Goal: Find contact information: Find contact information

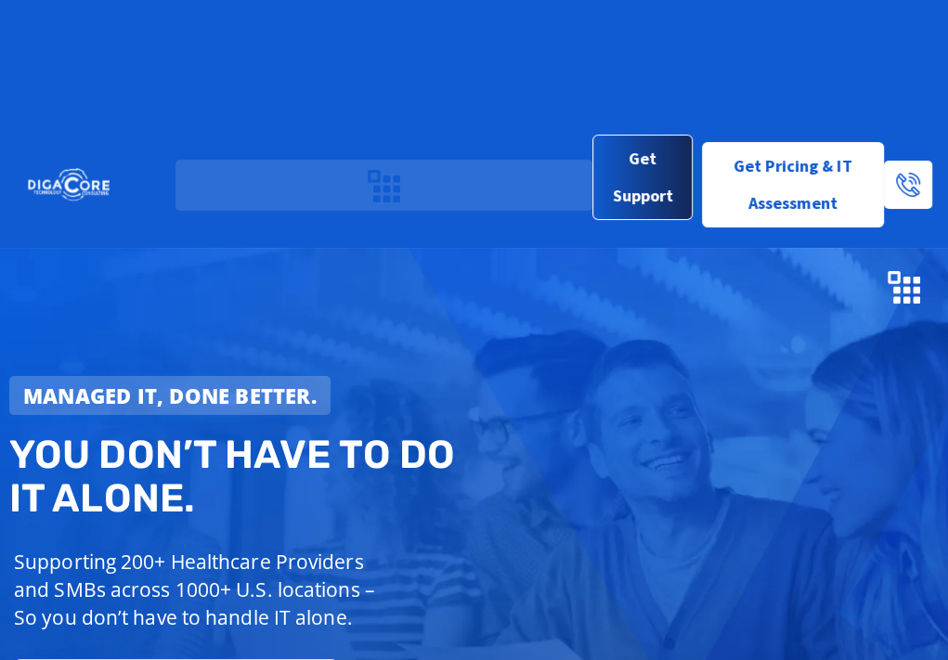
click at [647, 140] on span "Get Support" at bounding box center [643, 177] width 70 height 74
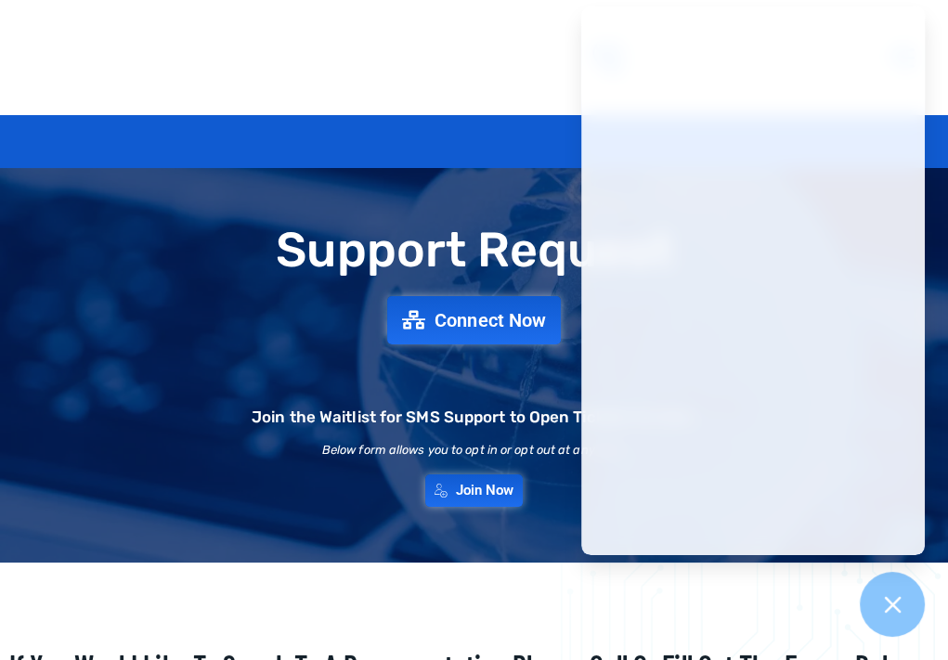
click at [0, 0] on link "Contact Us" at bounding box center [0, 0] width 0 height 0
